Goal: Information Seeking & Learning: Learn about a topic

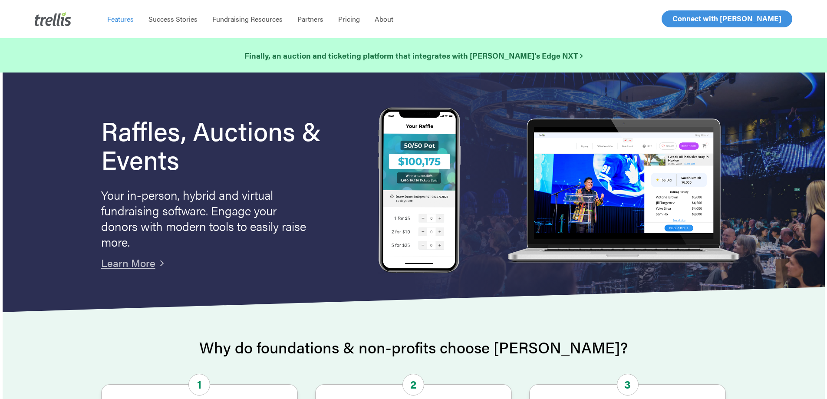
click at [128, 20] on span "Features" at bounding box center [120, 19] width 26 height 10
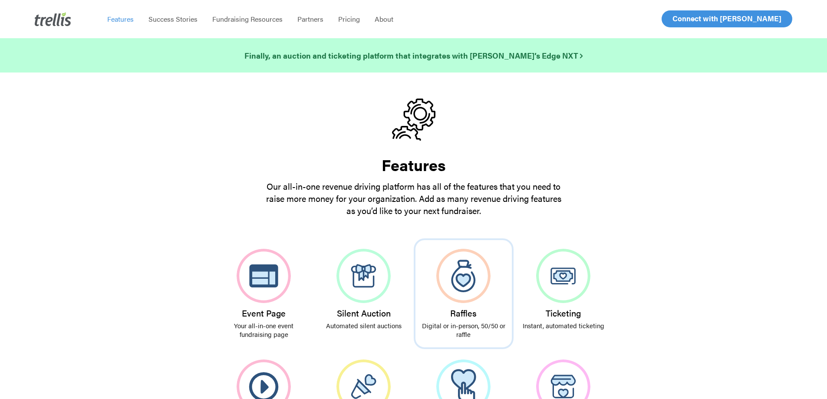
click at [465, 282] on img at bounding box center [463, 276] width 54 height 54
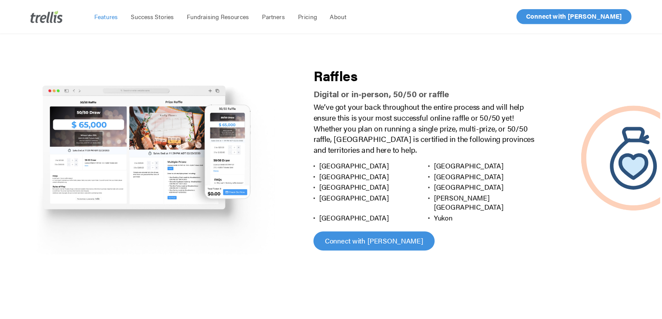
scroll to position [977, 0]
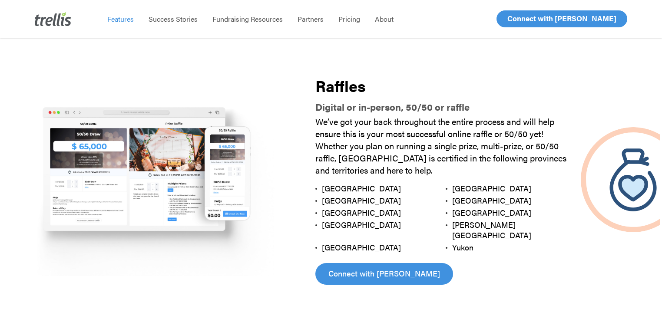
drag, startPoint x: 132, startPoint y: 179, endPoint x: 105, endPoint y: 143, distance: 44.7
click at [105, 143] on img at bounding box center [151, 179] width 296 height 197
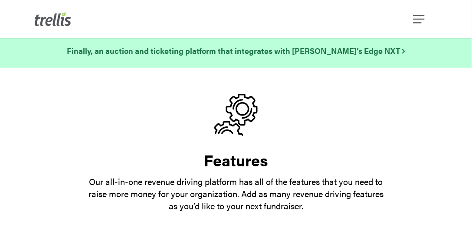
scroll to position [0, 0]
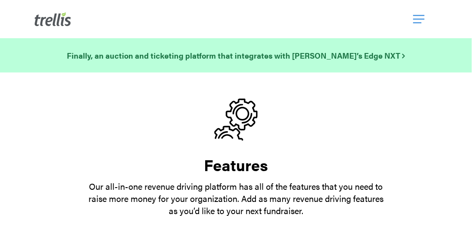
click at [417, 21] on span "Navigation Menu" at bounding box center [418, 19] width 11 height 15
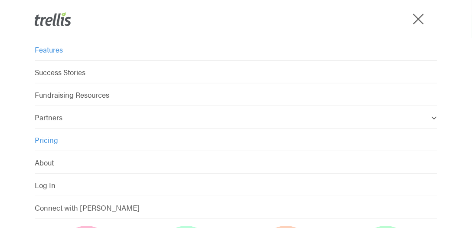
scroll to position [31, 0]
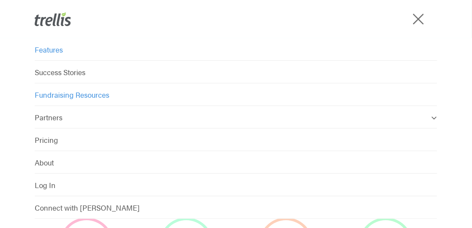
click at [76, 95] on span "Fundraising Resources" at bounding box center [72, 94] width 75 height 10
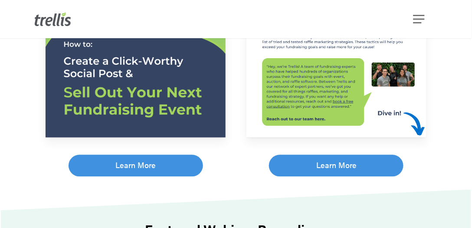
scroll to position [409, 0]
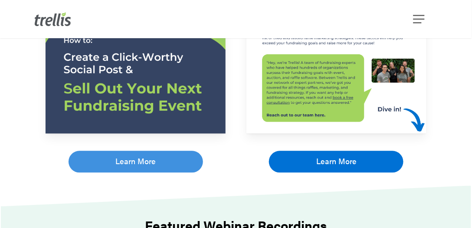
click at [324, 164] on span "Learn More" at bounding box center [337, 161] width 40 height 12
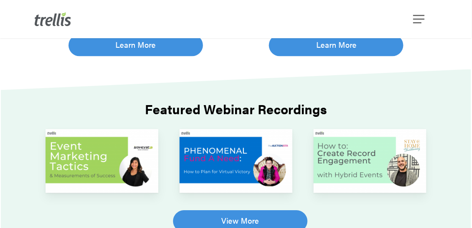
scroll to position [529, 0]
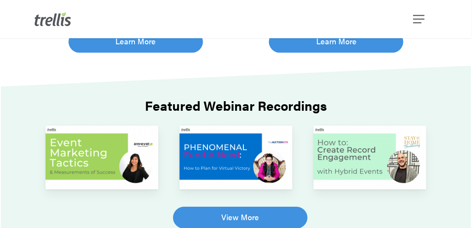
click at [218, 171] on img at bounding box center [236, 156] width 113 height 63
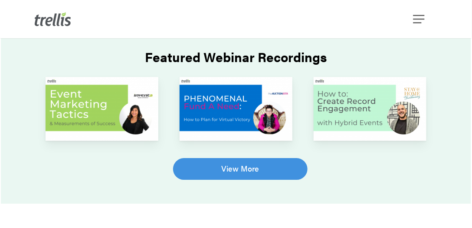
scroll to position [645, 0]
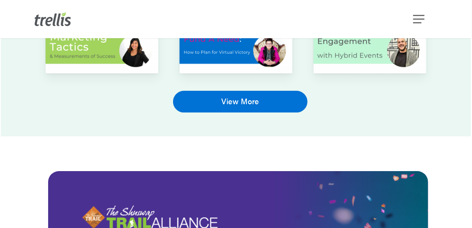
click at [240, 102] on span "View More" at bounding box center [240, 101] width 38 height 12
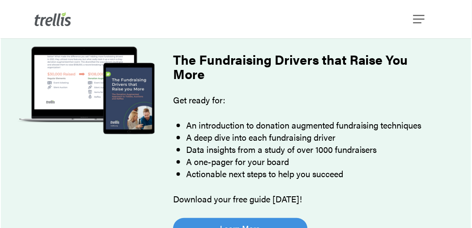
scroll to position [0, 0]
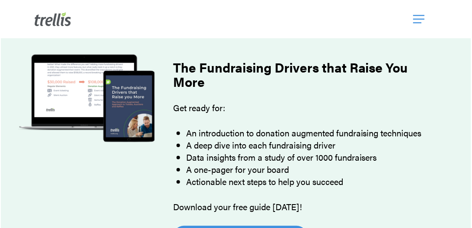
click at [419, 21] on span "Navigation Menu" at bounding box center [418, 19] width 11 height 15
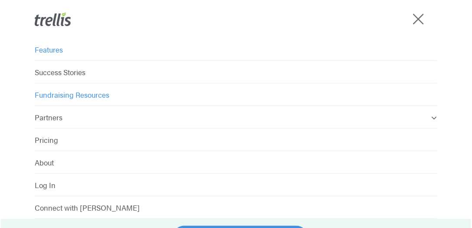
click at [52, 51] on span "Features" at bounding box center [49, 49] width 28 height 10
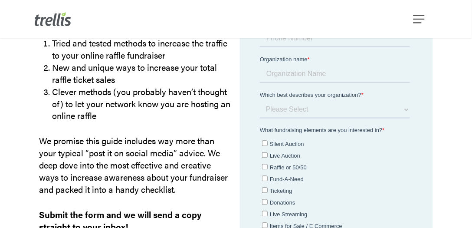
scroll to position [251, 0]
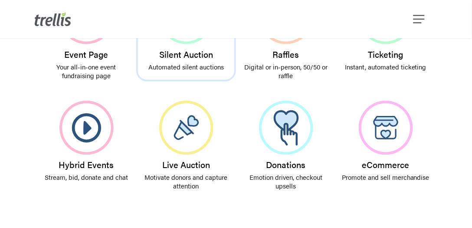
scroll to position [263, 0]
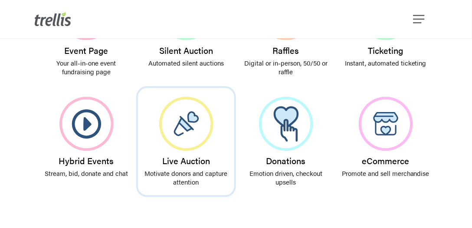
click at [210, 150] on link "Live Auction Motivate donors and capture attention" at bounding box center [186, 141] width 100 height 111
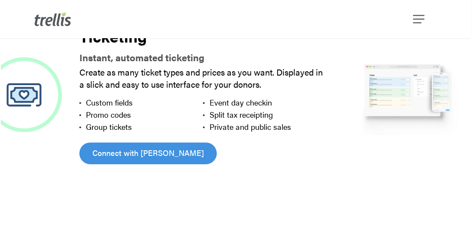
scroll to position [1319, 0]
